Goal: Find specific page/section: Find specific page/section

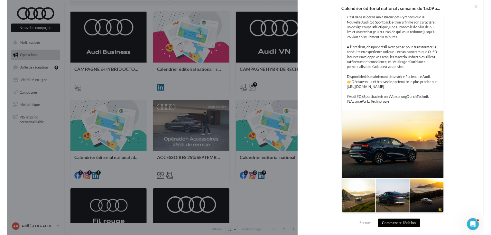
scroll to position [146, 0]
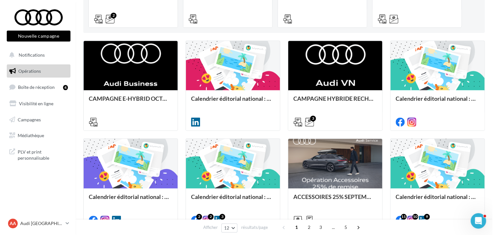
scroll to position [149, 0]
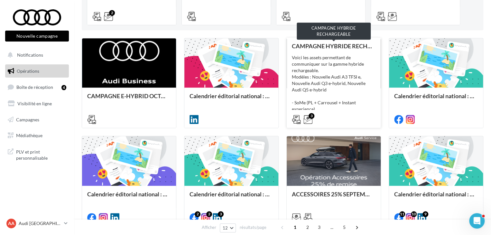
click at [356, 43] on div "CAMPAGNE HYBRIDE RECHARGEABLE" at bounding box center [334, 46] width 84 height 6
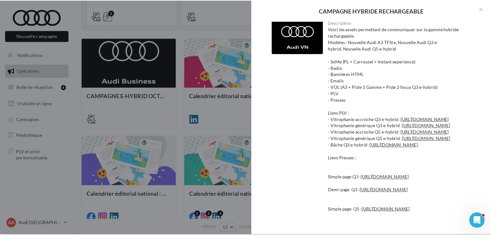
scroll to position [0, 0]
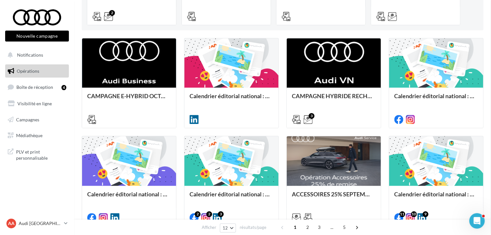
click at [26, 222] on p "Audi [GEOGRAPHIC_DATA]" at bounding box center [40, 223] width 43 height 6
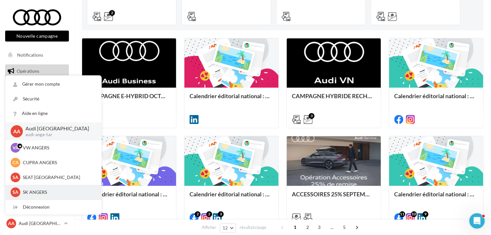
click at [39, 193] on p "SK ANGERS" at bounding box center [58, 192] width 71 height 6
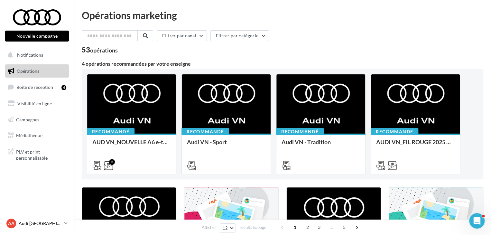
click at [41, 221] on p "Audi [GEOGRAPHIC_DATA]" at bounding box center [40, 223] width 43 height 6
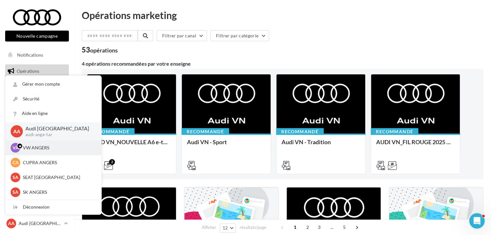
click at [51, 142] on div "VA VW ANGERS vw-ang-tar" at bounding box center [53, 147] width 96 height 15
click at [46, 149] on p "VW ANGERS" at bounding box center [58, 147] width 71 height 6
